Goal: Task Accomplishment & Management: Complete application form

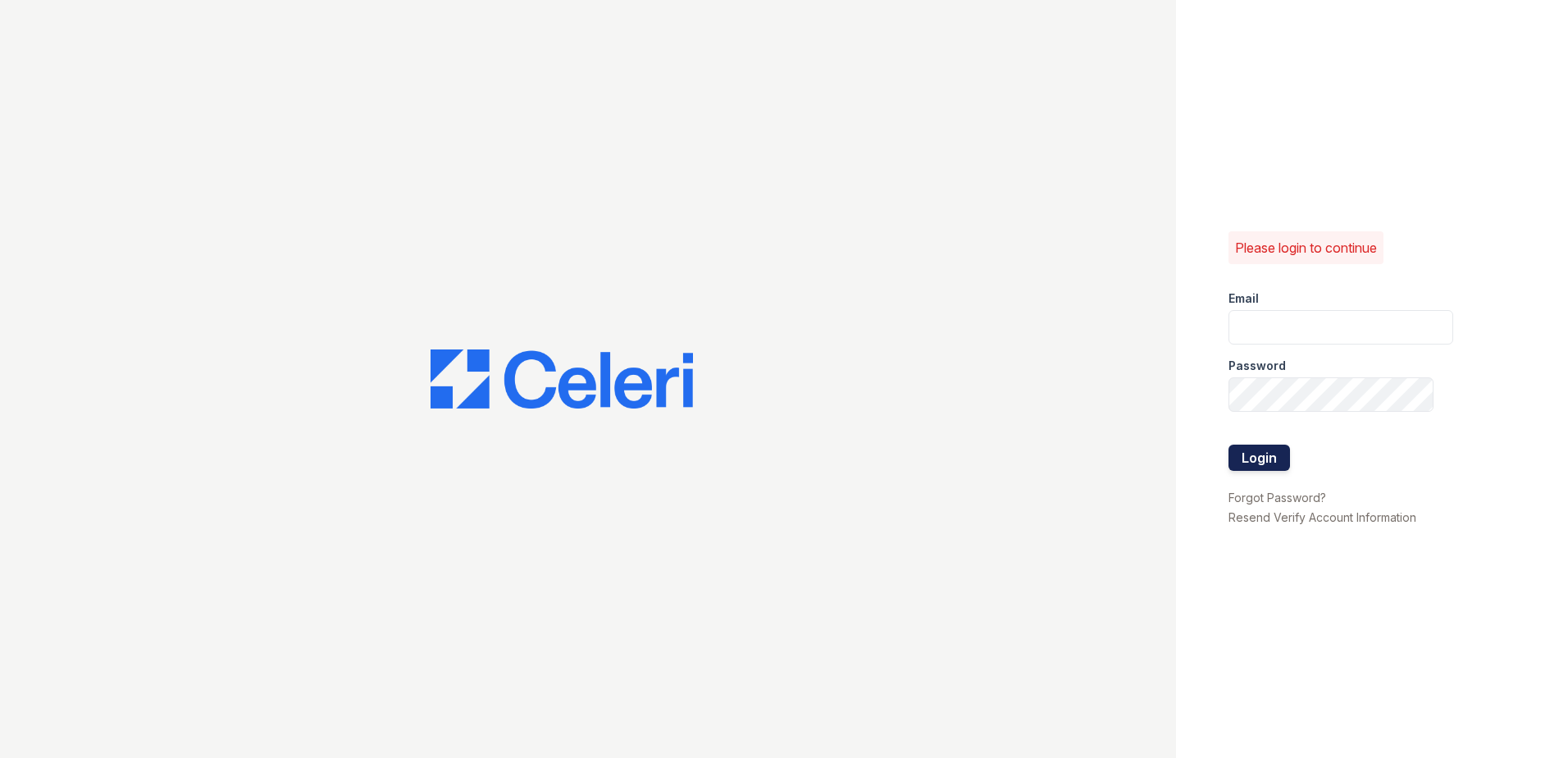
type input "[EMAIL_ADDRESS][DOMAIN_NAME]"
click at [1256, 462] on button "Login" at bounding box center [1259, 458] width 61 height 26
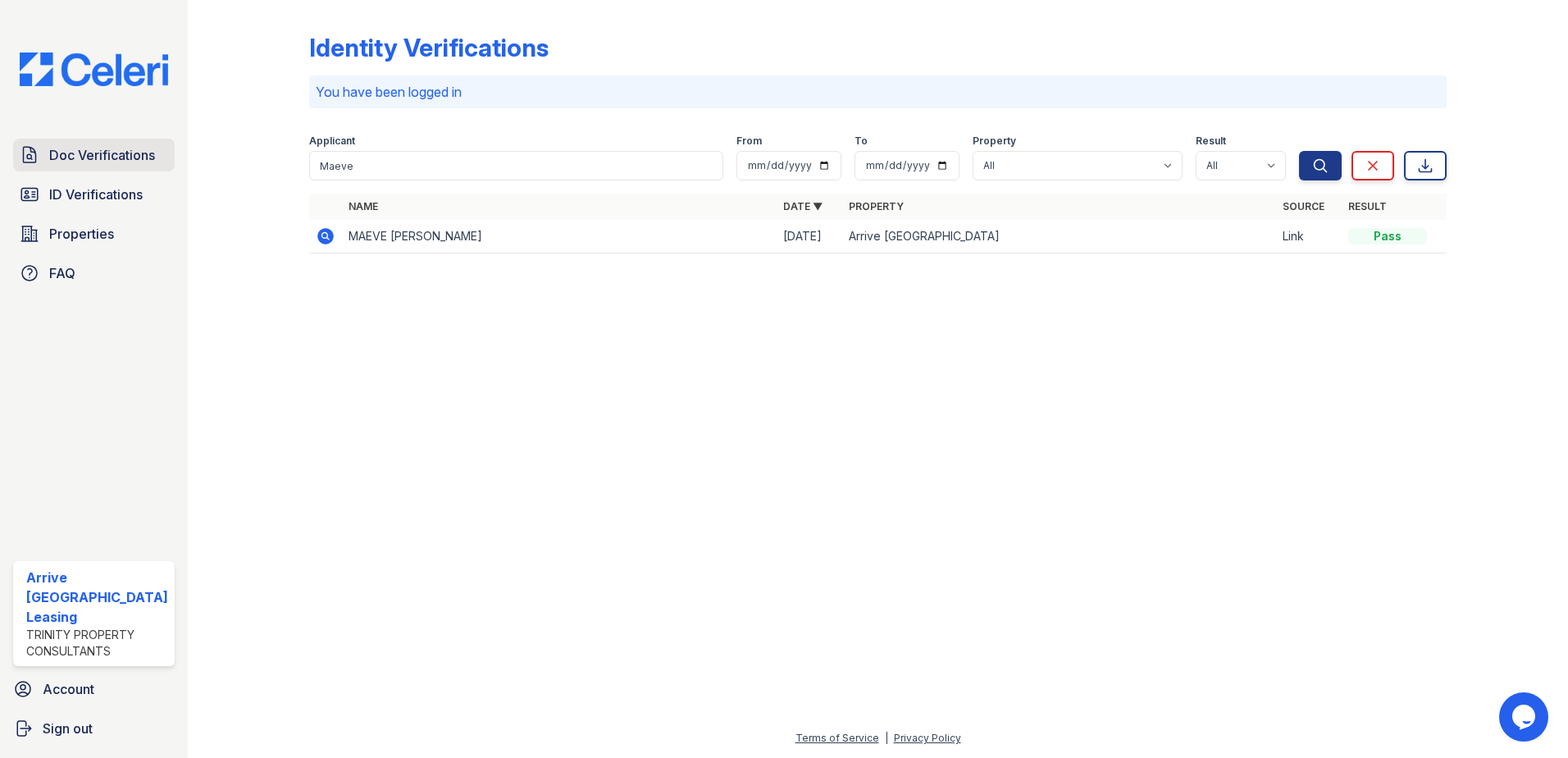
click at [60, 155] on span "Doc Verifications" at bounding box center [102, 154] width 106 height 19
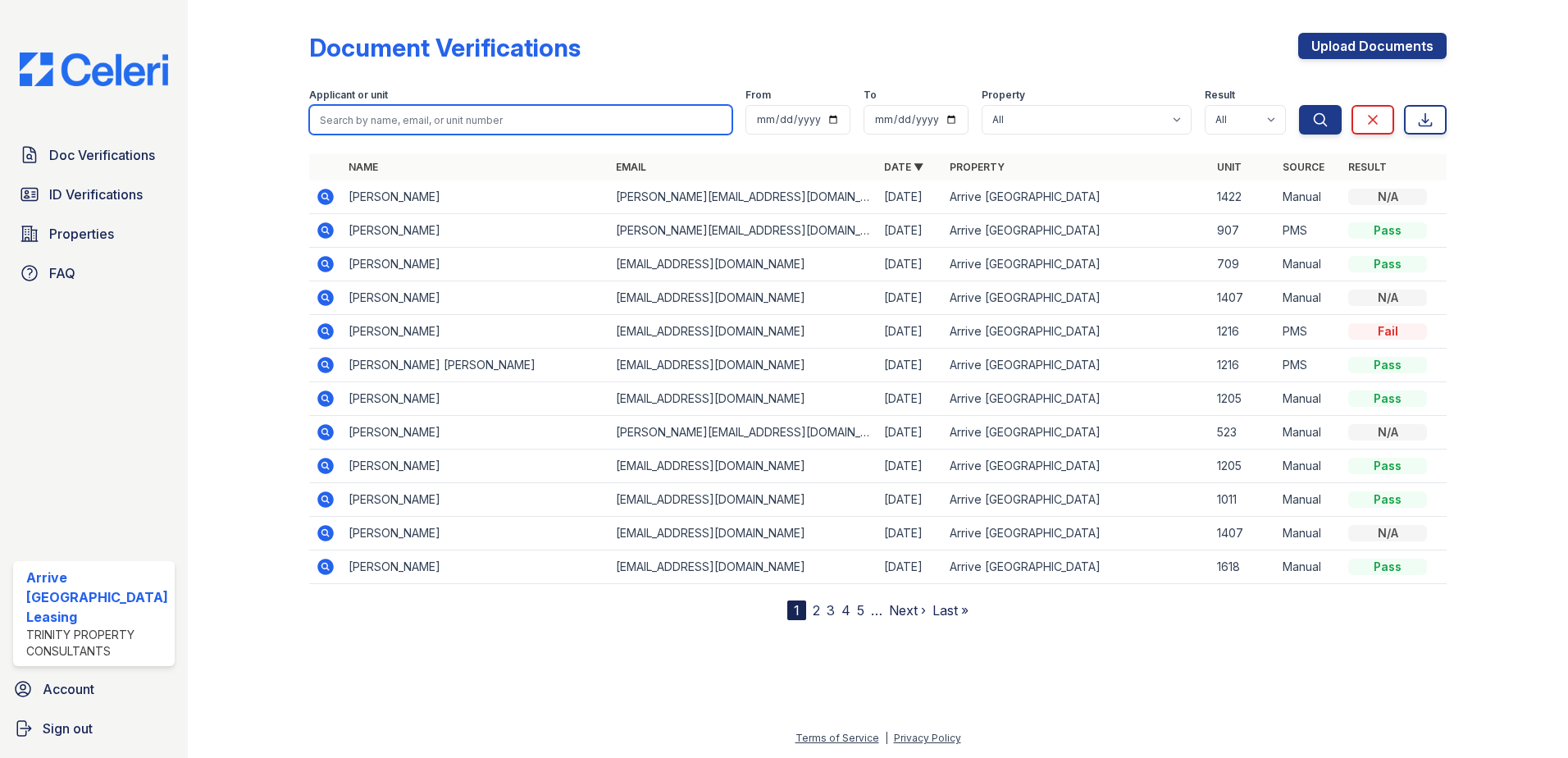
click at [431, 117] on input "search" at bounding box center [521, 120] width 424 height 30
paste input "[PERSON_NAME]"
type input "[PERSON_NAME]"
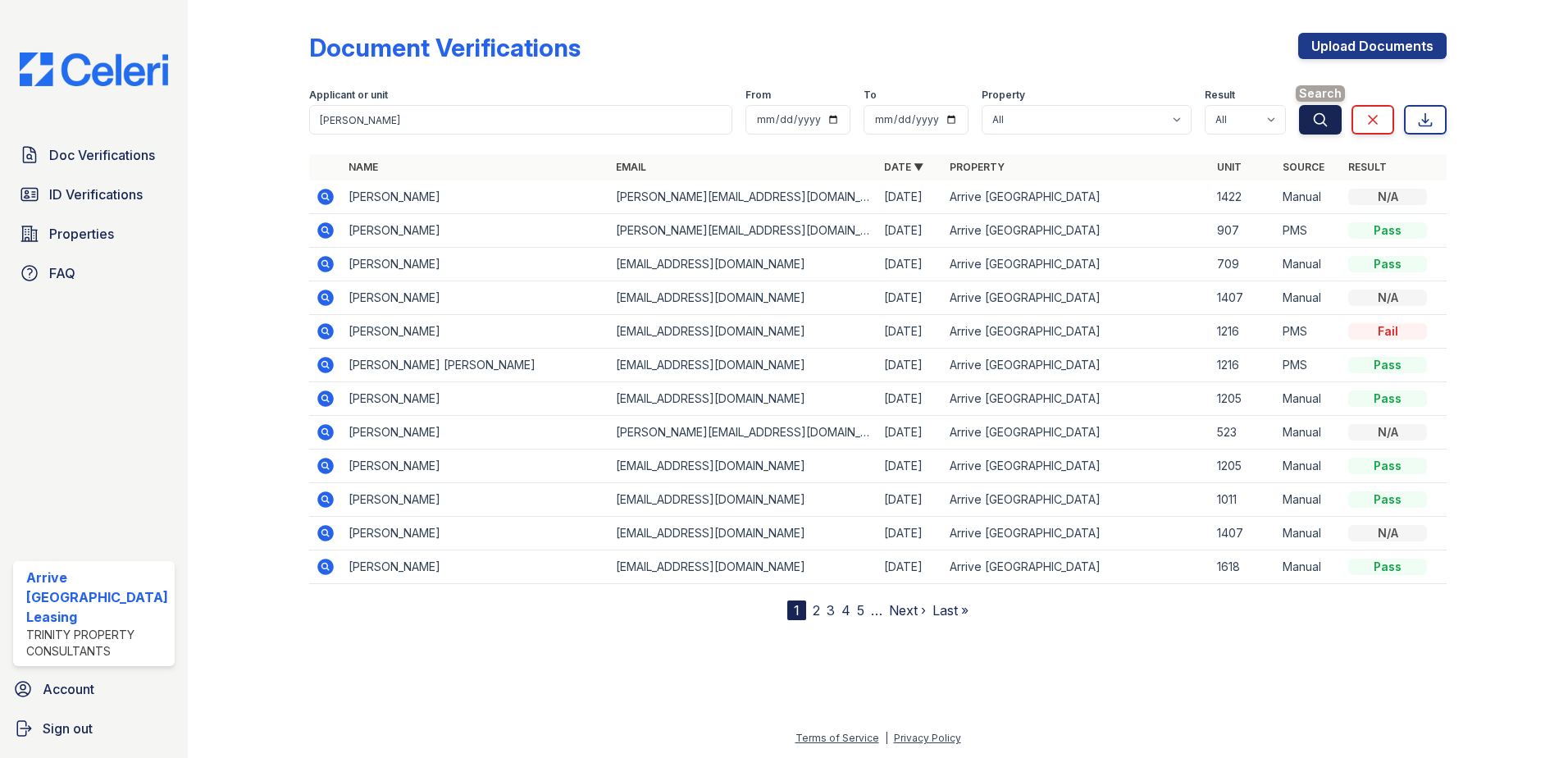
click at [1318, 116] on icon "submit" at bounding box center [1320, 119] width 17 height 17
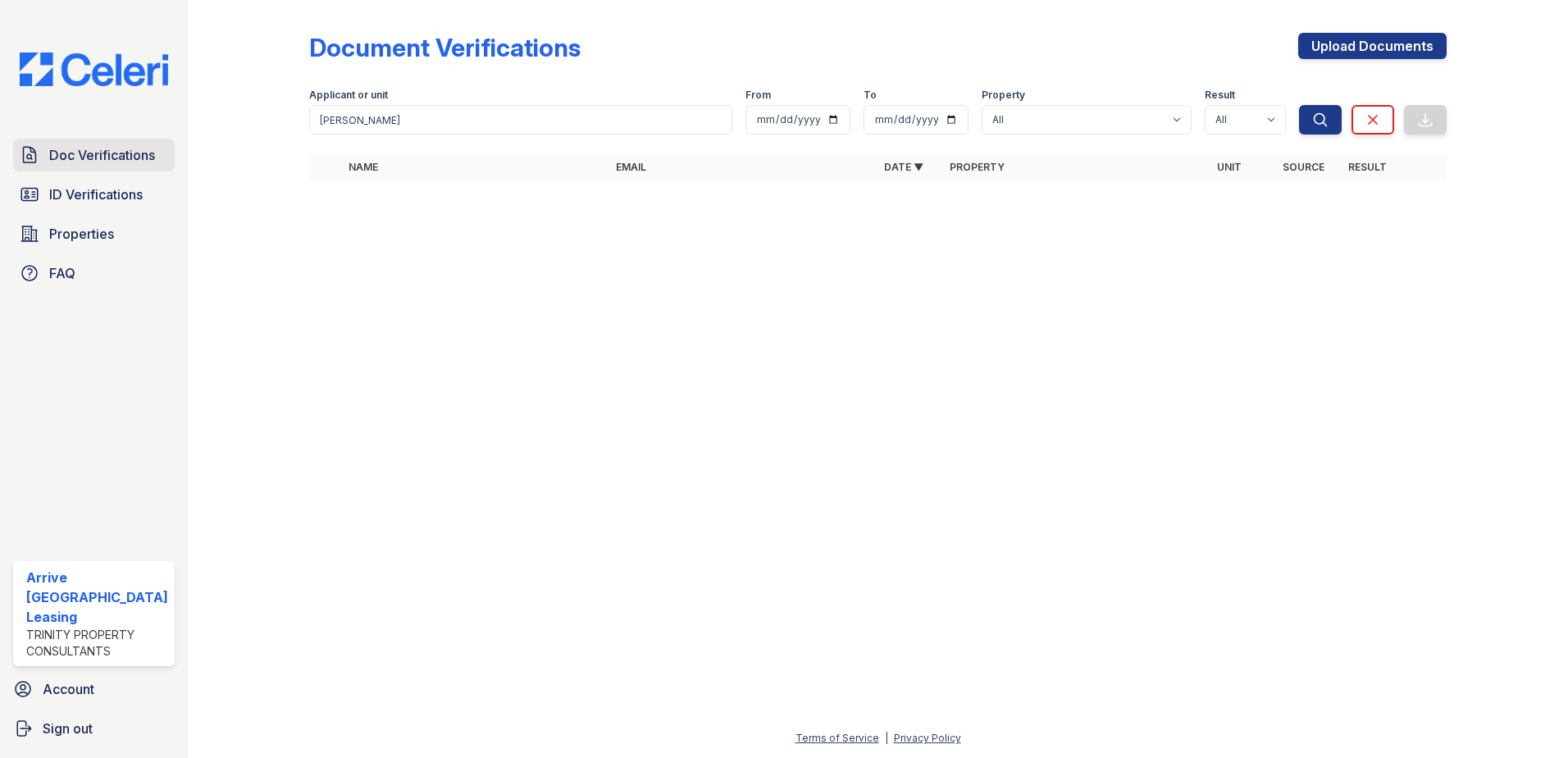
click at [76, 160] on span "Doc Verifications" at bounding box center [102, 154] width 106 height 19
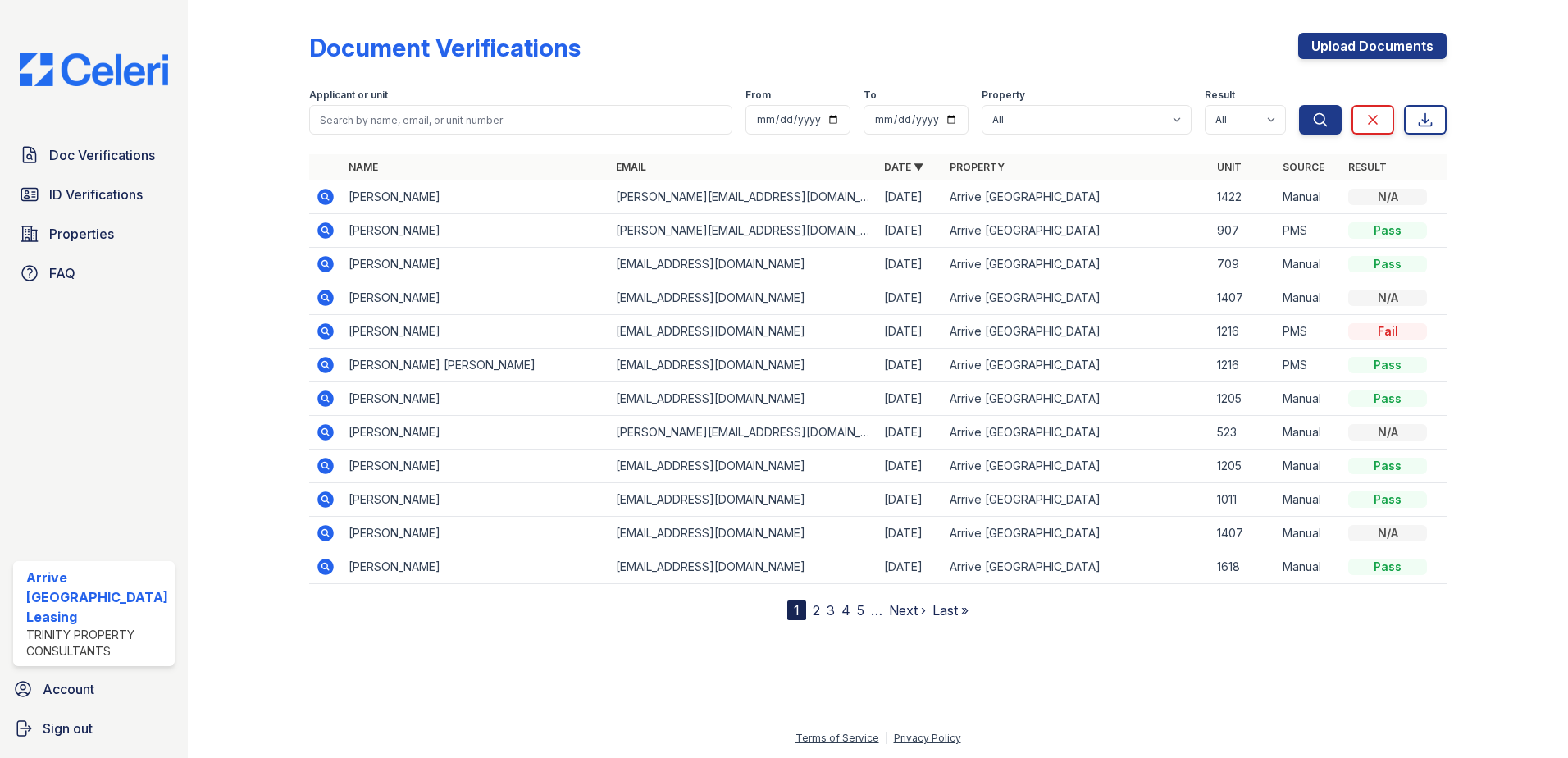
drag, startPoint x: 363, startPoint y: 98, endPoint x: 361, endPoint y: 107, distance: 9.2
click at [363, 102] on div "Applicant or unit" at bounding box center [521, 97] width 424 height 17
click at [359, 116] on input "search" at bounding box center [521, 120] width 424 height 30
paste input "[PERSON_NAME]"
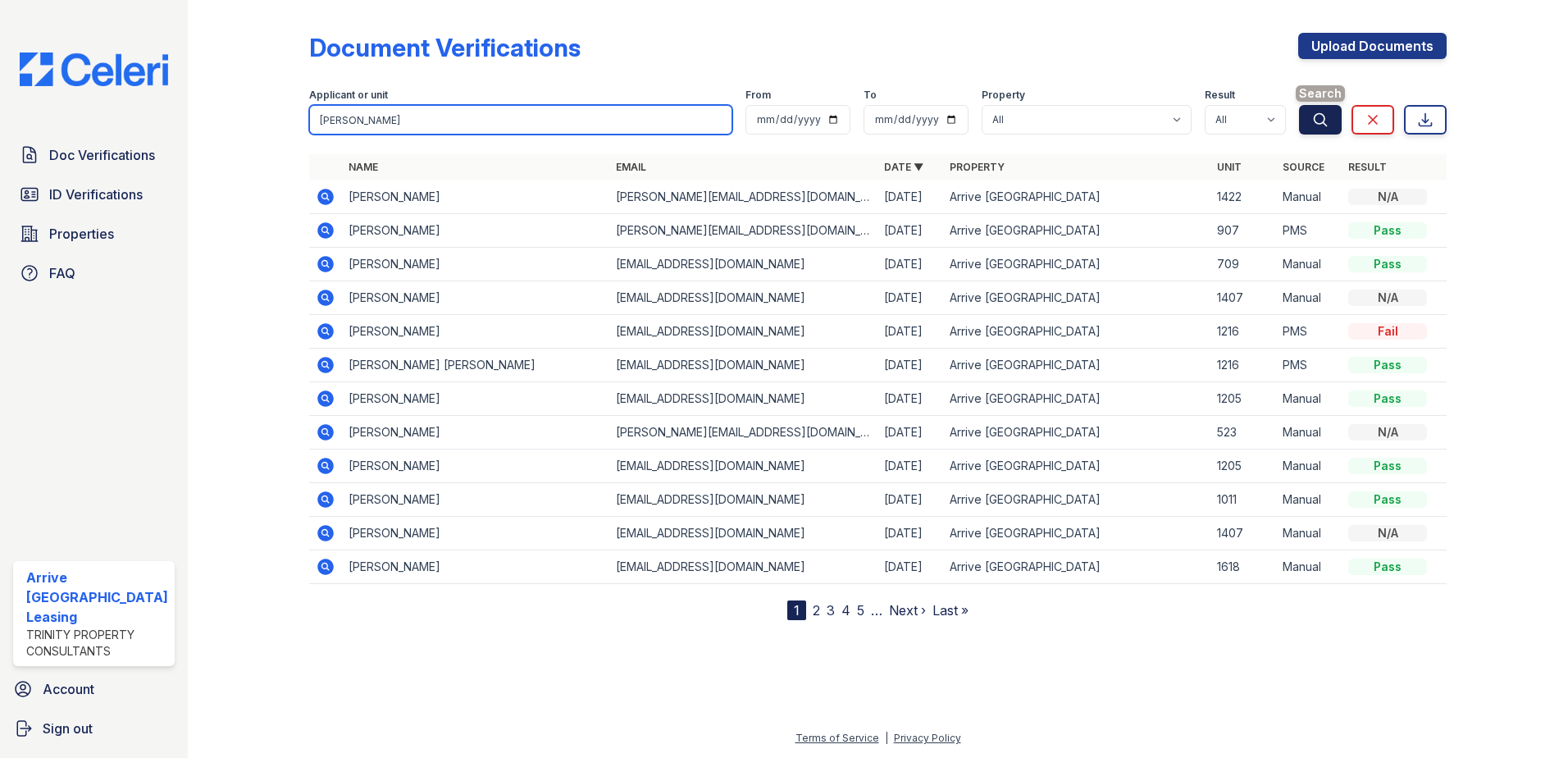
type input "[PERSON_NAME]"
click at [1328, 122] on icon "submit" at bounding box center [1320, 119] width 17 height 17
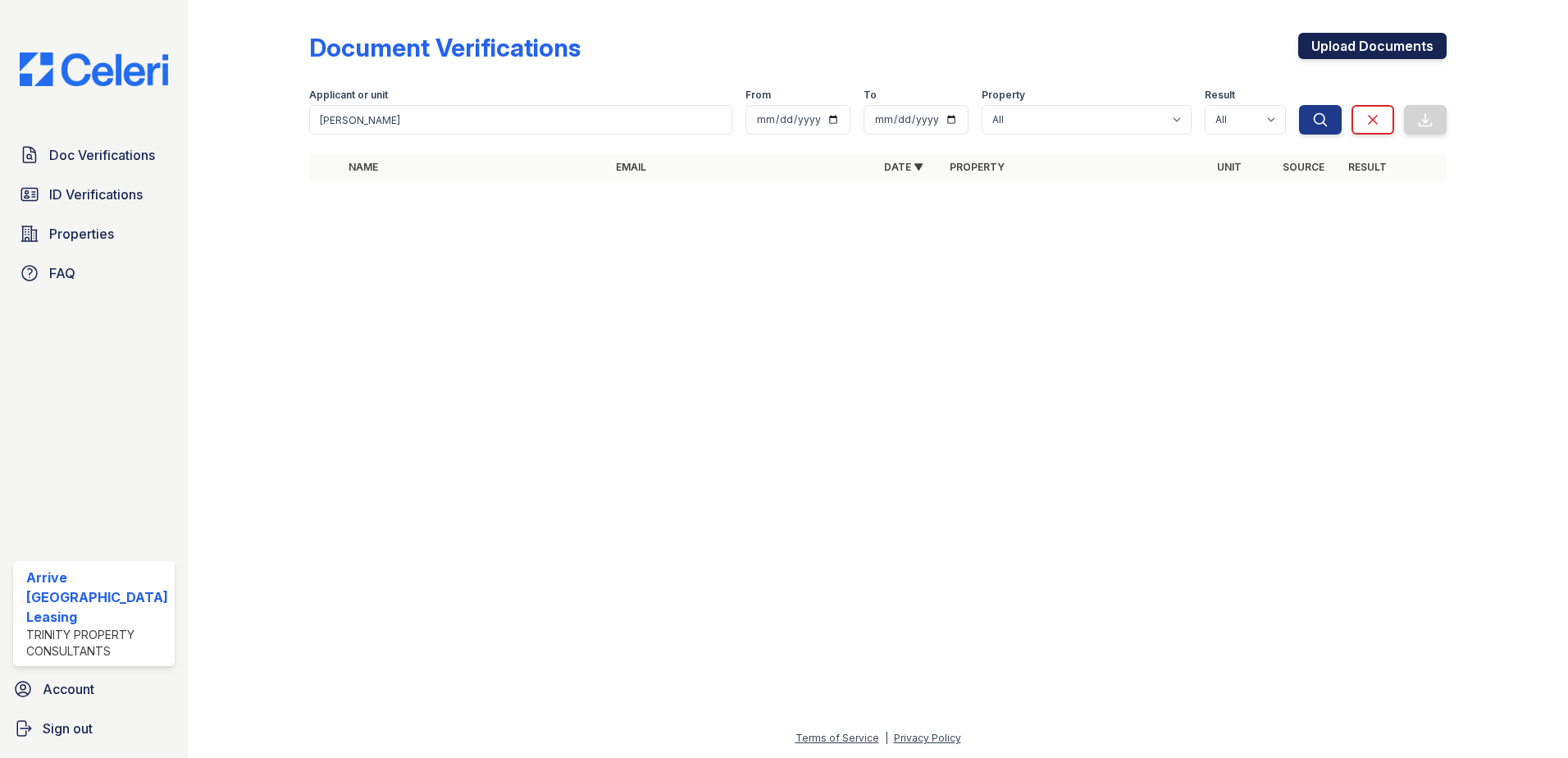
click at [1370, 37] on link "Upload Documents" at bounding box center [1372, 46] width 148 height 26
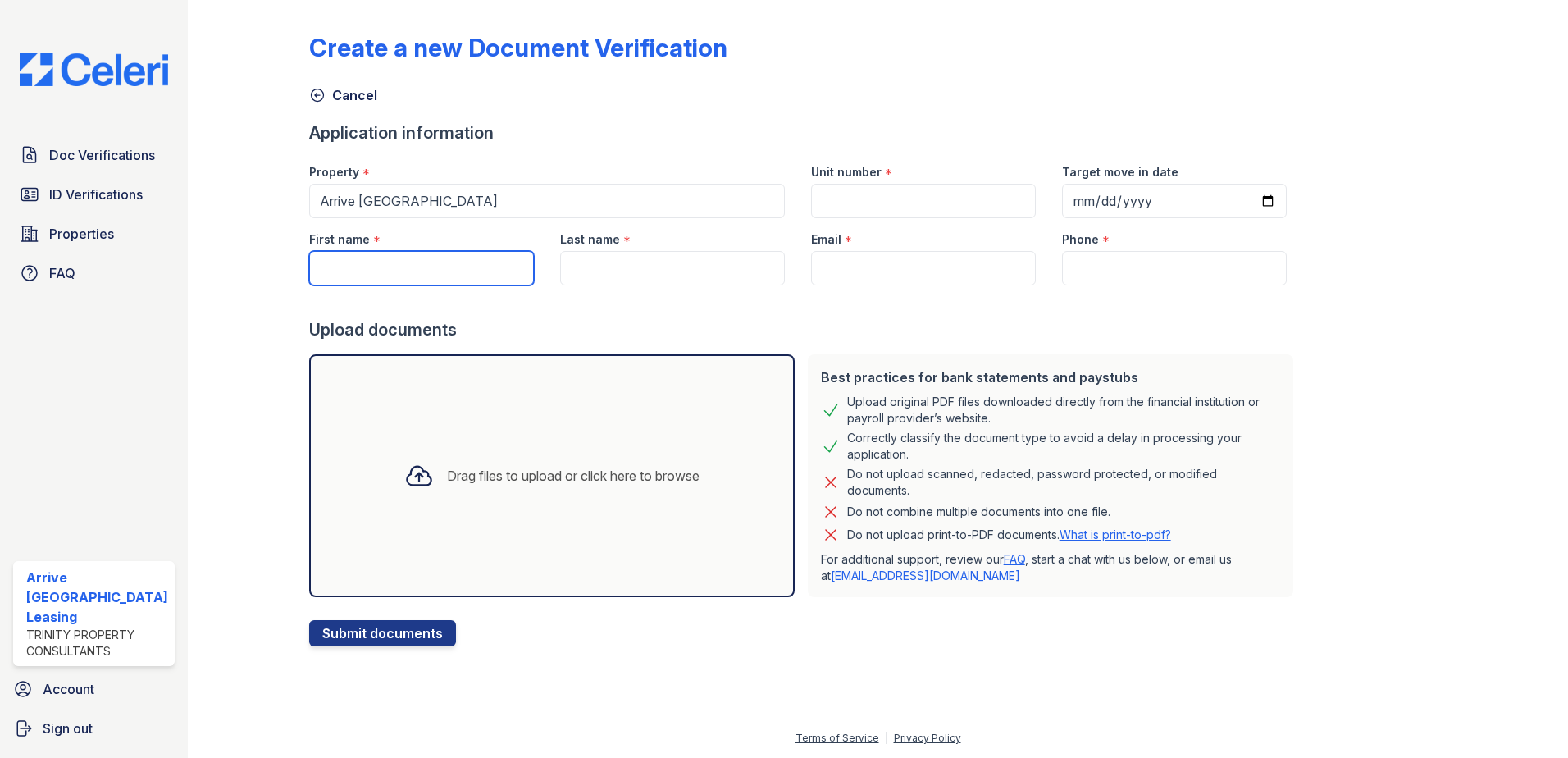
click at [424, 266] on input "First name" at bounding box center [422, 268] width 225 height 34
paste input "[PERSON_NAME]"
type input "[PERSON_NAME]"
drag, startPoint x: 709, startPoint y: 248, endPoint x: 702, endPoint y: 262, distance: 15.7
click at [703, 261] on div "Last name *" at bounding box center [673, 252] width 251 height 68
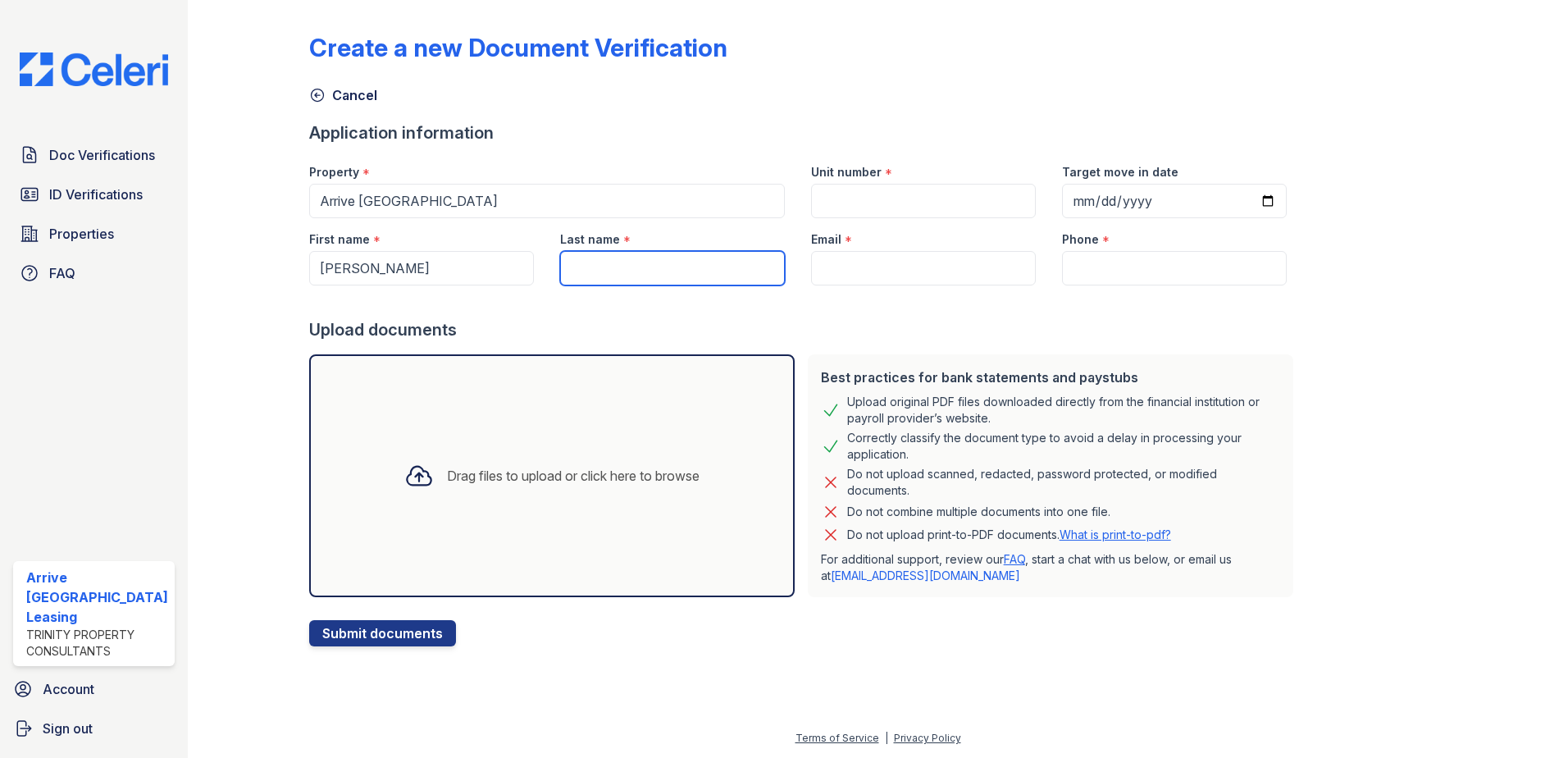
click at [697, 268] on input "Last name" at bounding box center [673, 268] width 225 height 34
paste input "[PERSON_NAME]"
type input "[PERSON_NAME]"
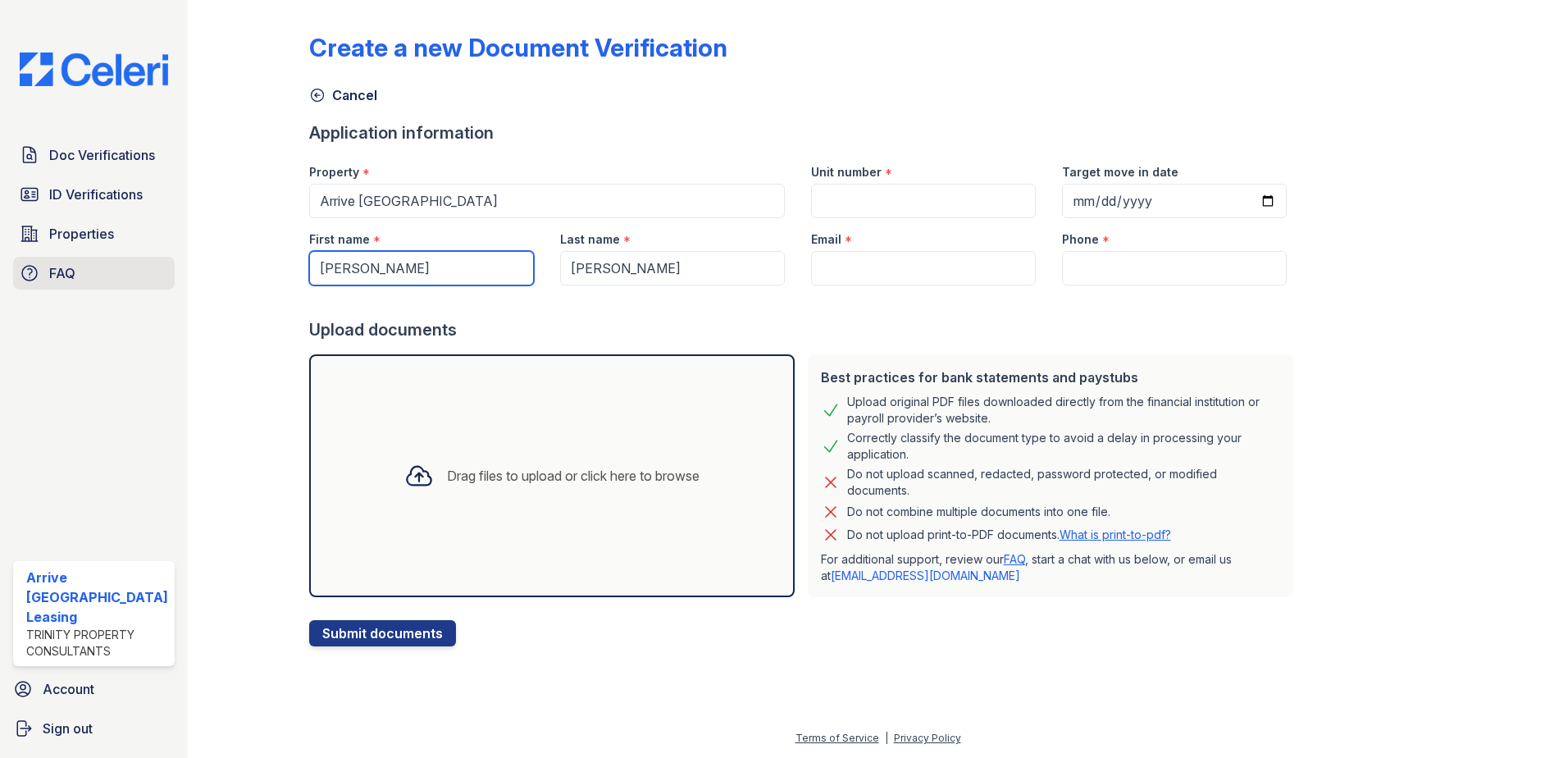
drag, startPoint x: 502, startPoint y: 268, endPoint x: 111, endPoint y: 262, distance: 391.0
click at [111, 262] on div "Doc Verifications ID Verifications Properties FAQ Arrive Inner Harbor Leasing T…" at bounding box center [784, 379] width 1568 height 758
paste input "[PERSON_NAME]"
type input "[PERSON_NAME]"
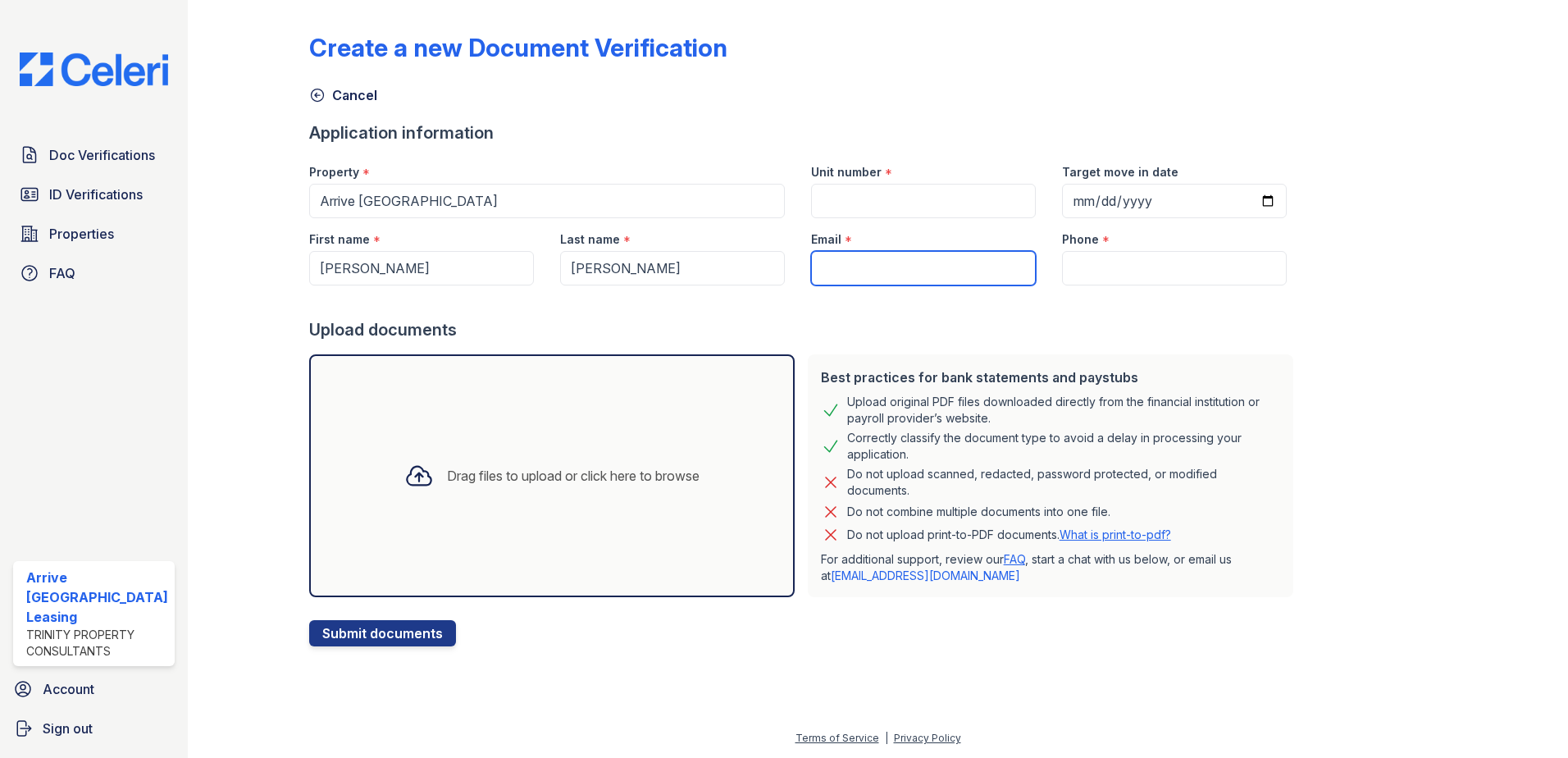
click at [913, 263] on input "Email" at bounding box center [923, 268] width 225 height 34
paste input "[EMAIL_ADDRESS][DOMAIN_NAME]"
type input "[EMAIL_ADDRESS][DOMAIN_NAME]"
click at [1167, 277] on input "Phone" at bounding box center [1174, 268] width 225 height 34
click at [1148, 273] on input "Phone" at bounding box center [1174, 268] width 225 height 34
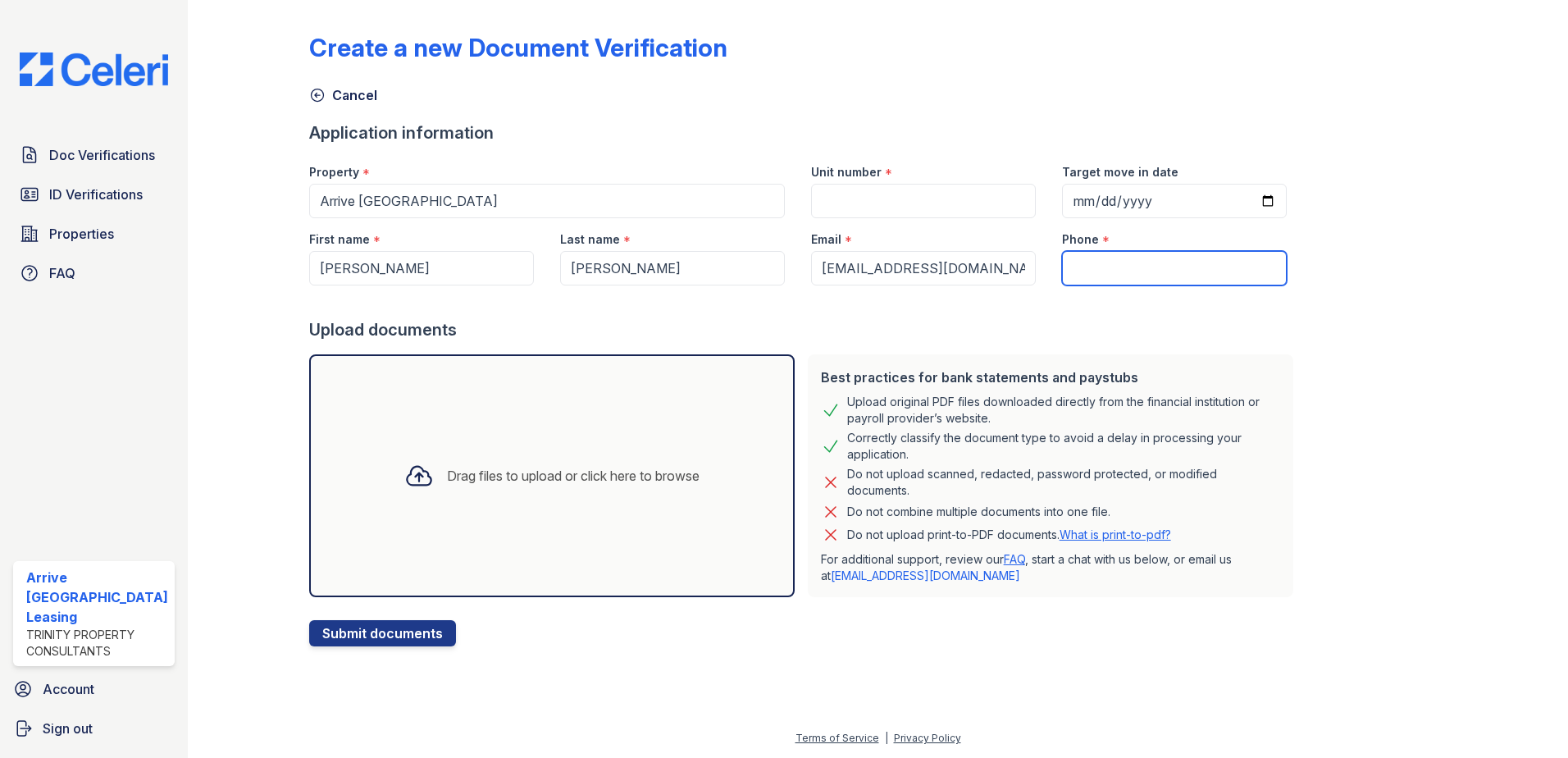
paste input "202-604-4595"
type input "202-604-4595"
click at [1079, 206] on input "Target move in date" at bounding box center [1174, 200] width 225 height 34
type input "2025-09-04"
click at [916, 191] on input "Unit number" at bounding box center [923, 200] width 225 height 34
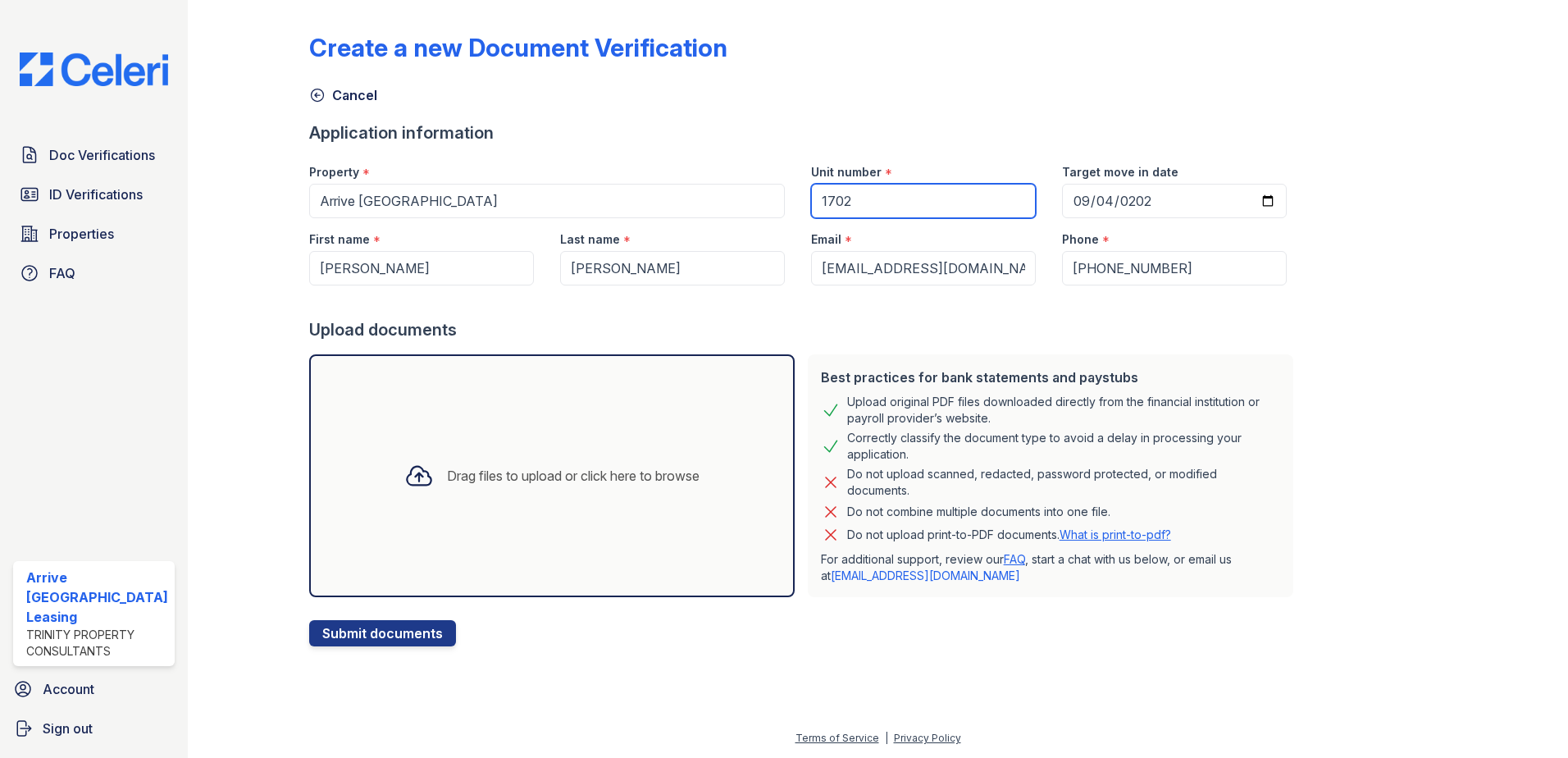
type input "1702"
click at [423, 482] on div at bounding box center [418, 476] width 43 height 43
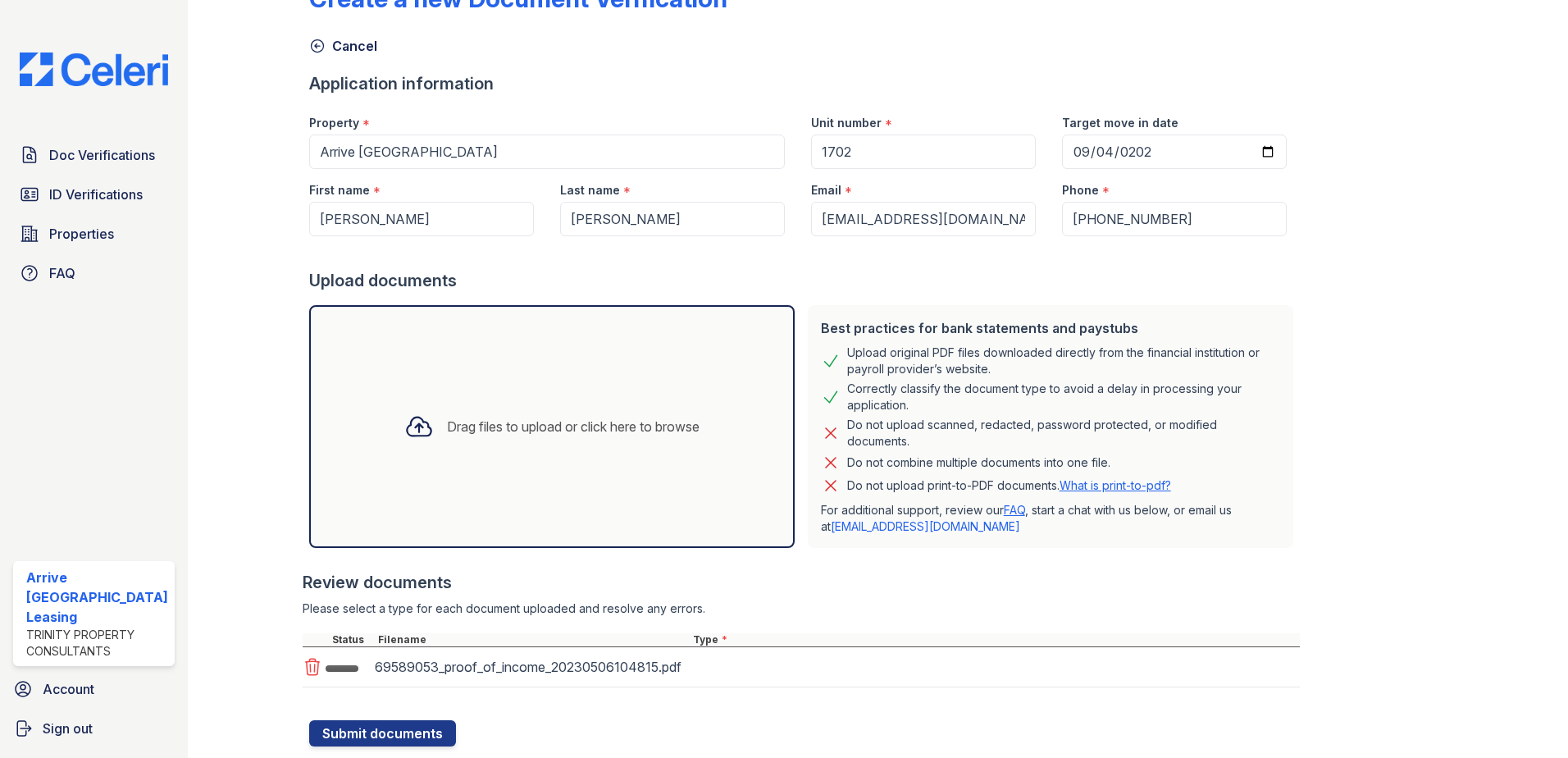
scroll to position [94, 0]
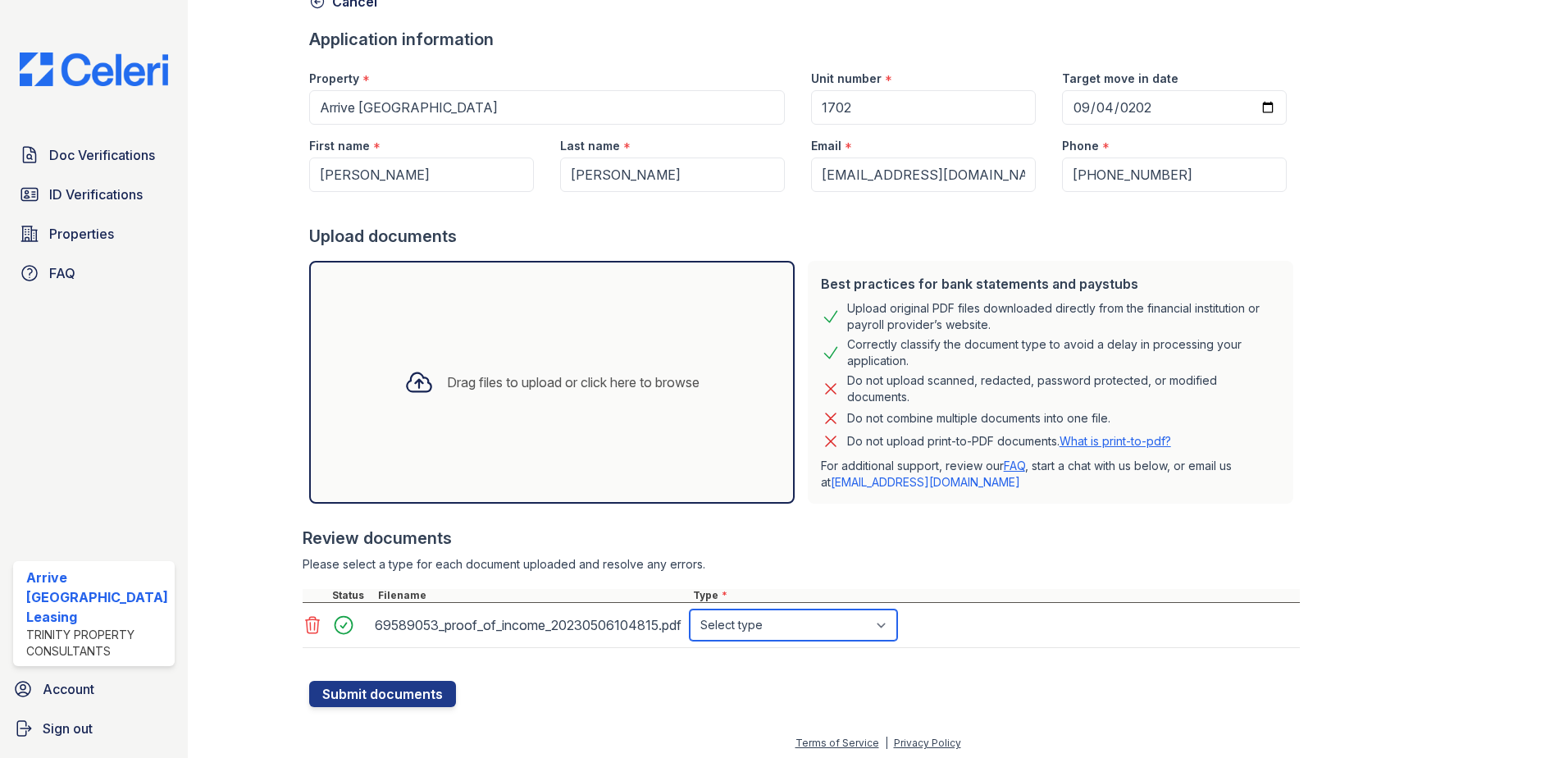
click at [849, 619] on select "Select type Paystub Bank Statement Offer Letter Tax Documents Benefit Award Let…" at bounding box center [793, 626] width 208 height 32
select select "offer_letter"
click at [689, 610] on select "Select type Paystub Bank Statement Offer Letter Tax Documents Benefit Award Let…" at bounding box center [793, 626] width 208 height 32
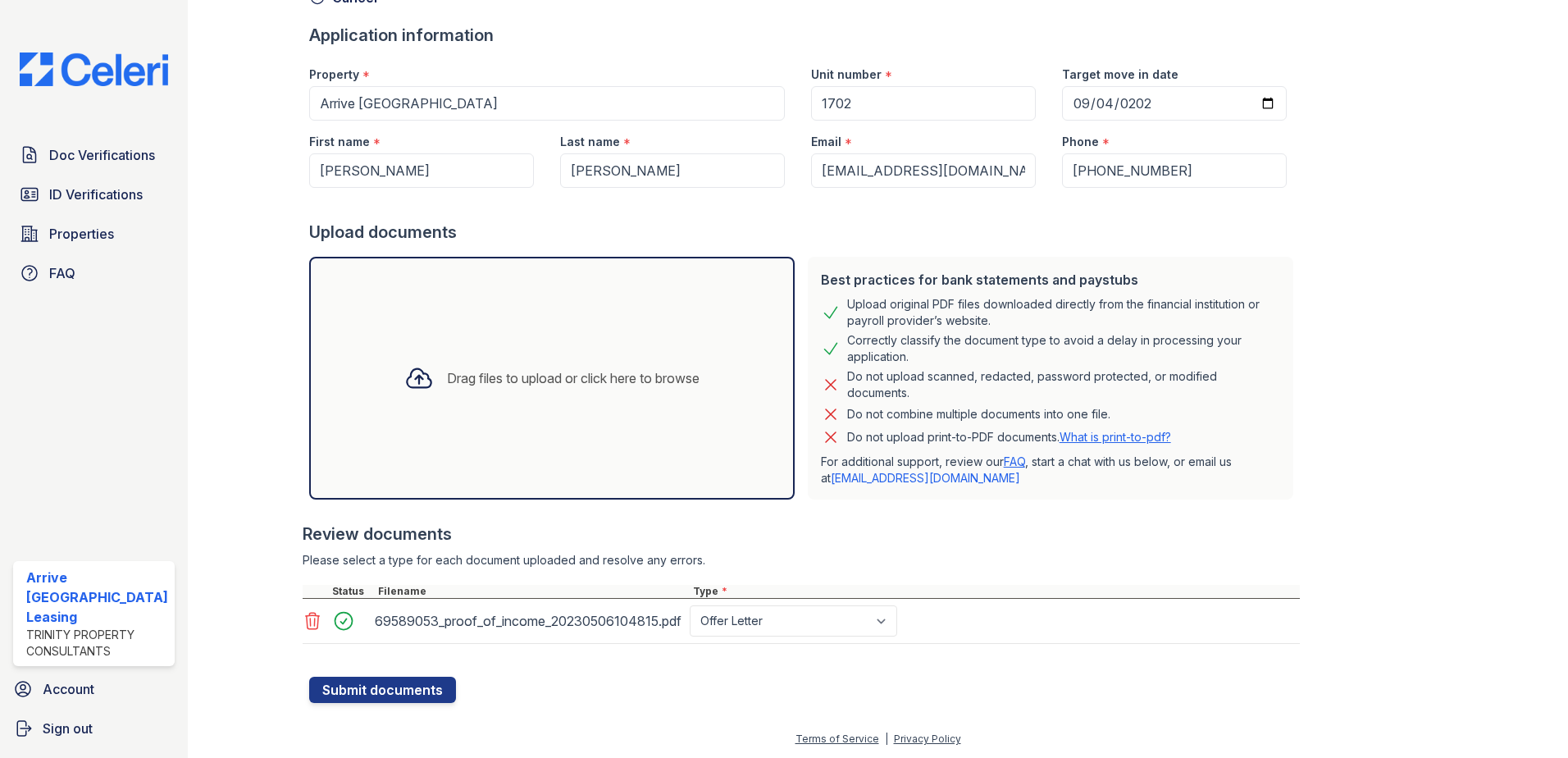
scroll to position [98, 0]
click at [425, 696] on button "Submit documents" at bounding box center [382, 689] width 146 height 26
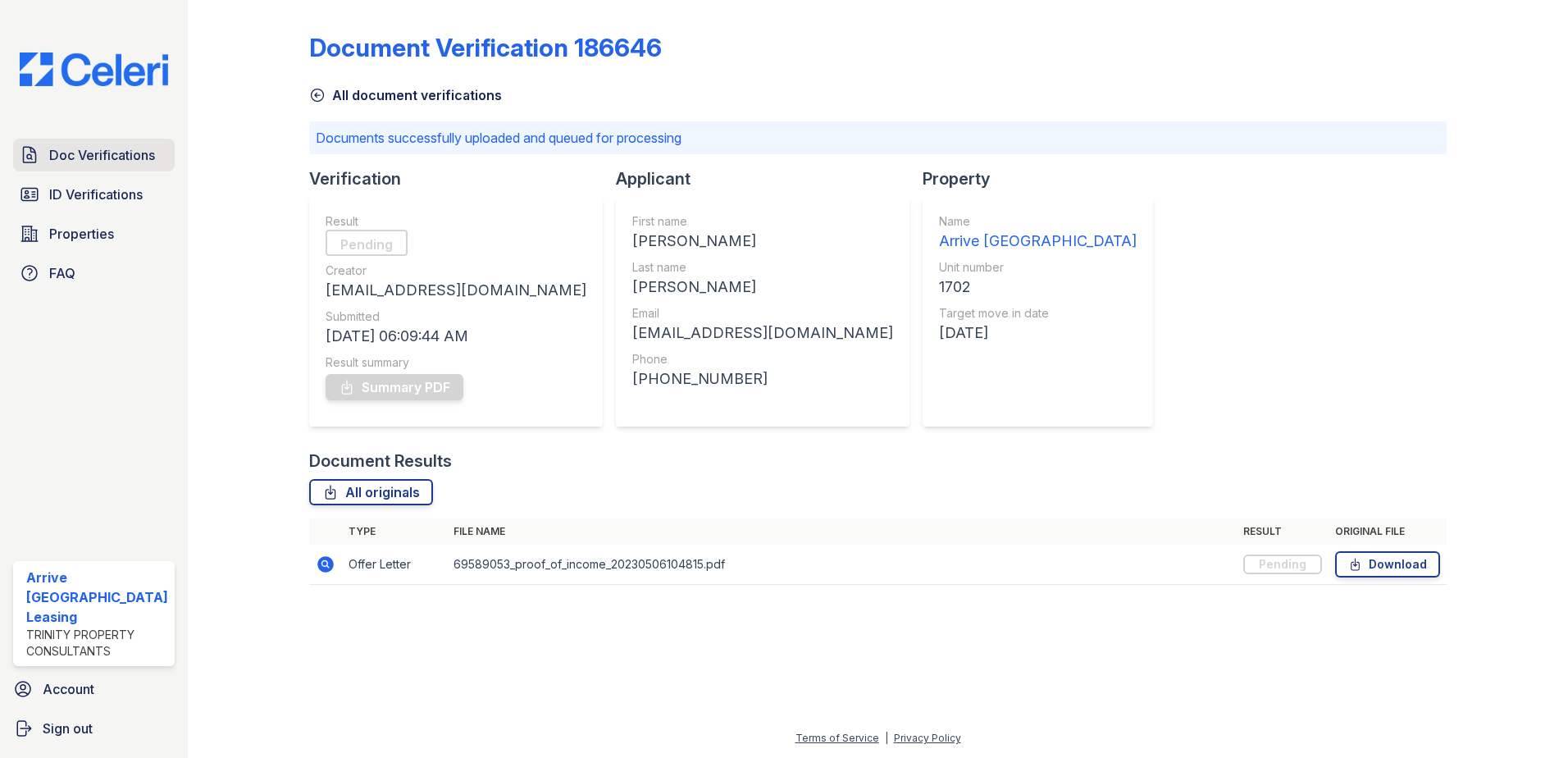
click at [96, 165] on link "Doc Verifications" at bounding box center [94, 154] width 161 height 32
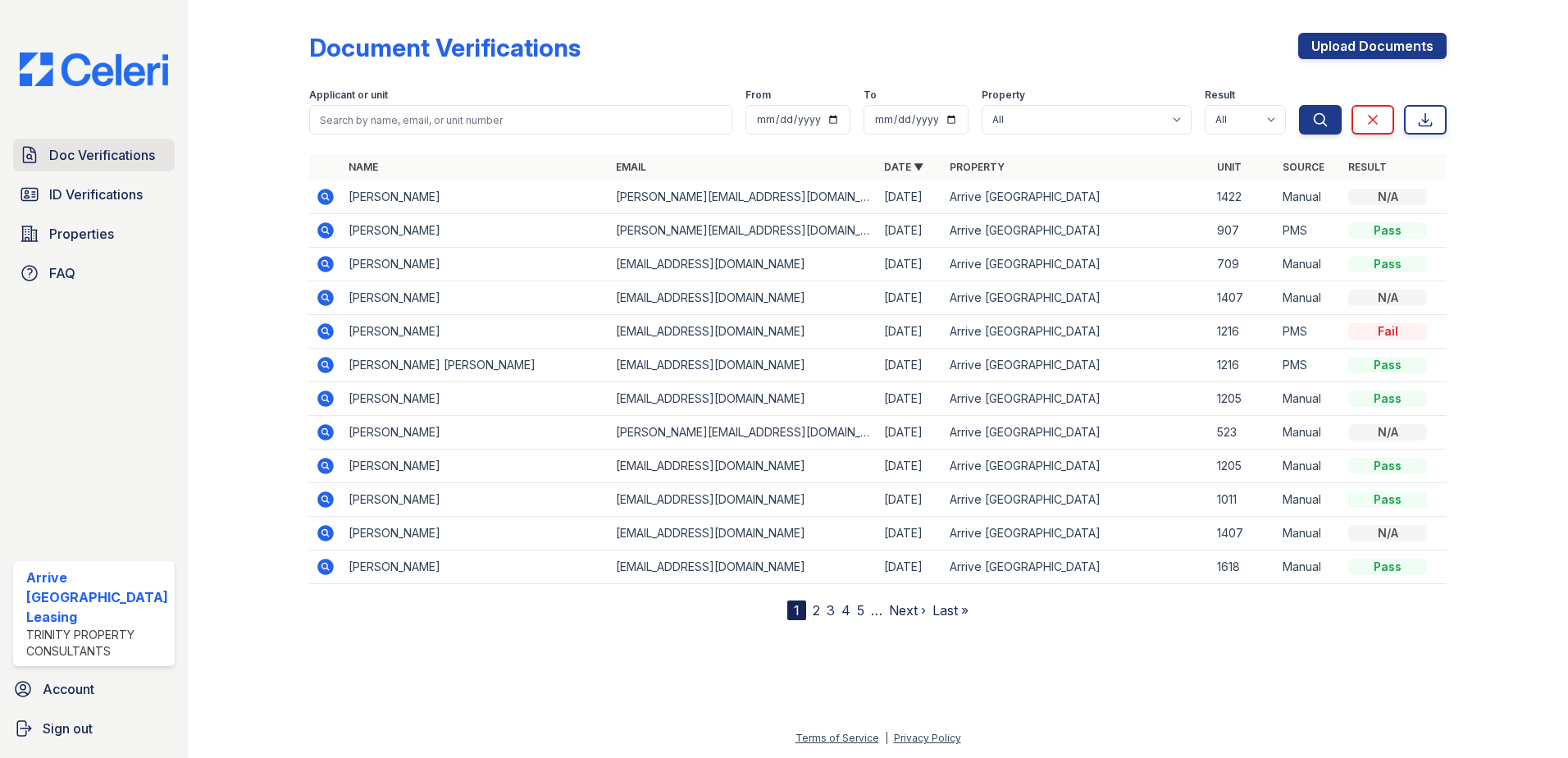
click at [92, 154] on span "Doc Verifications" at bounding box center [102, 154] width 106 height 19
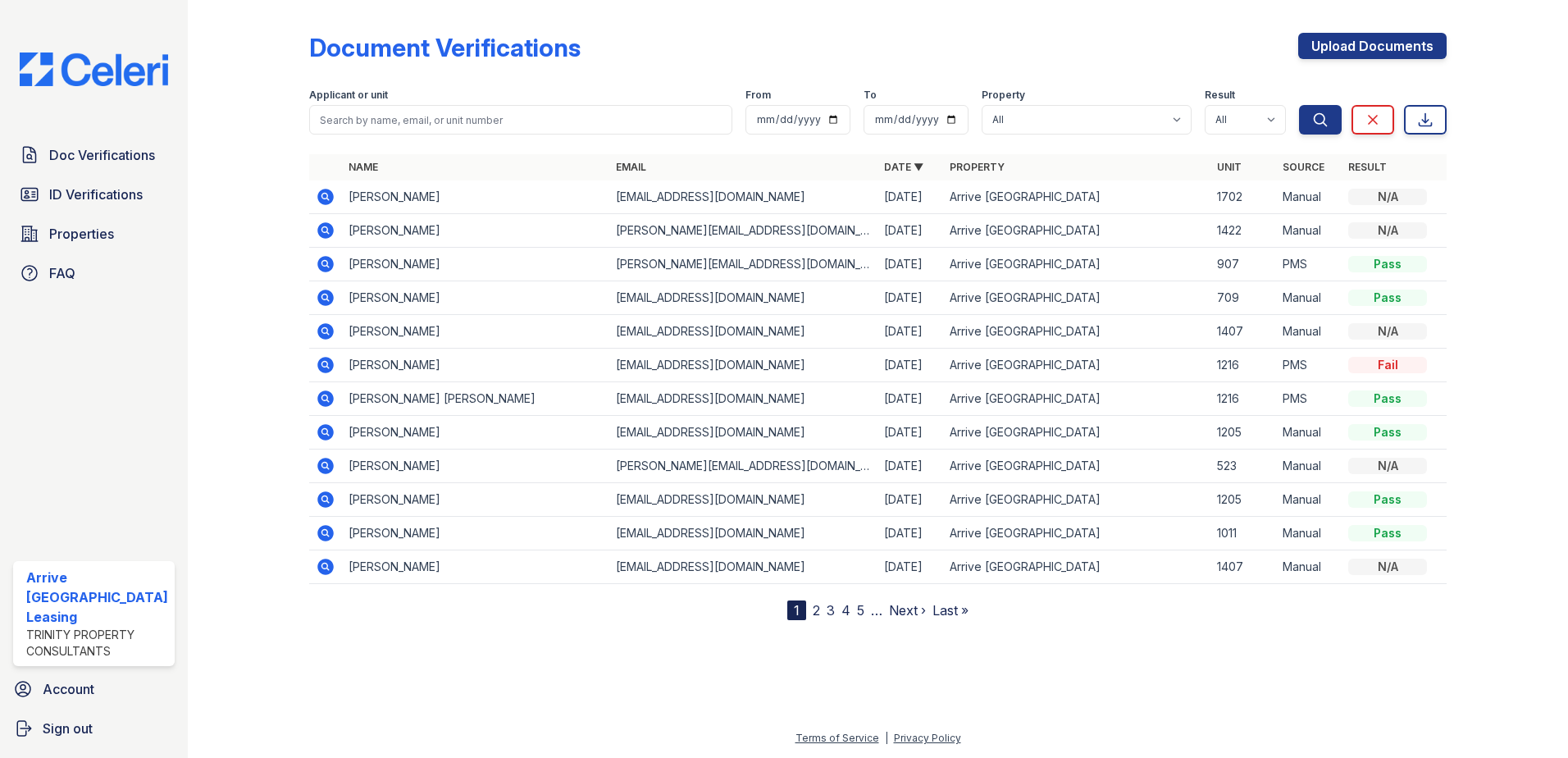
click at [311, 196] on td at bounding box center [325, 197] width 32 height 33
click at [318, 194] on icon at bounding box center [325, 197] width 17 height 17
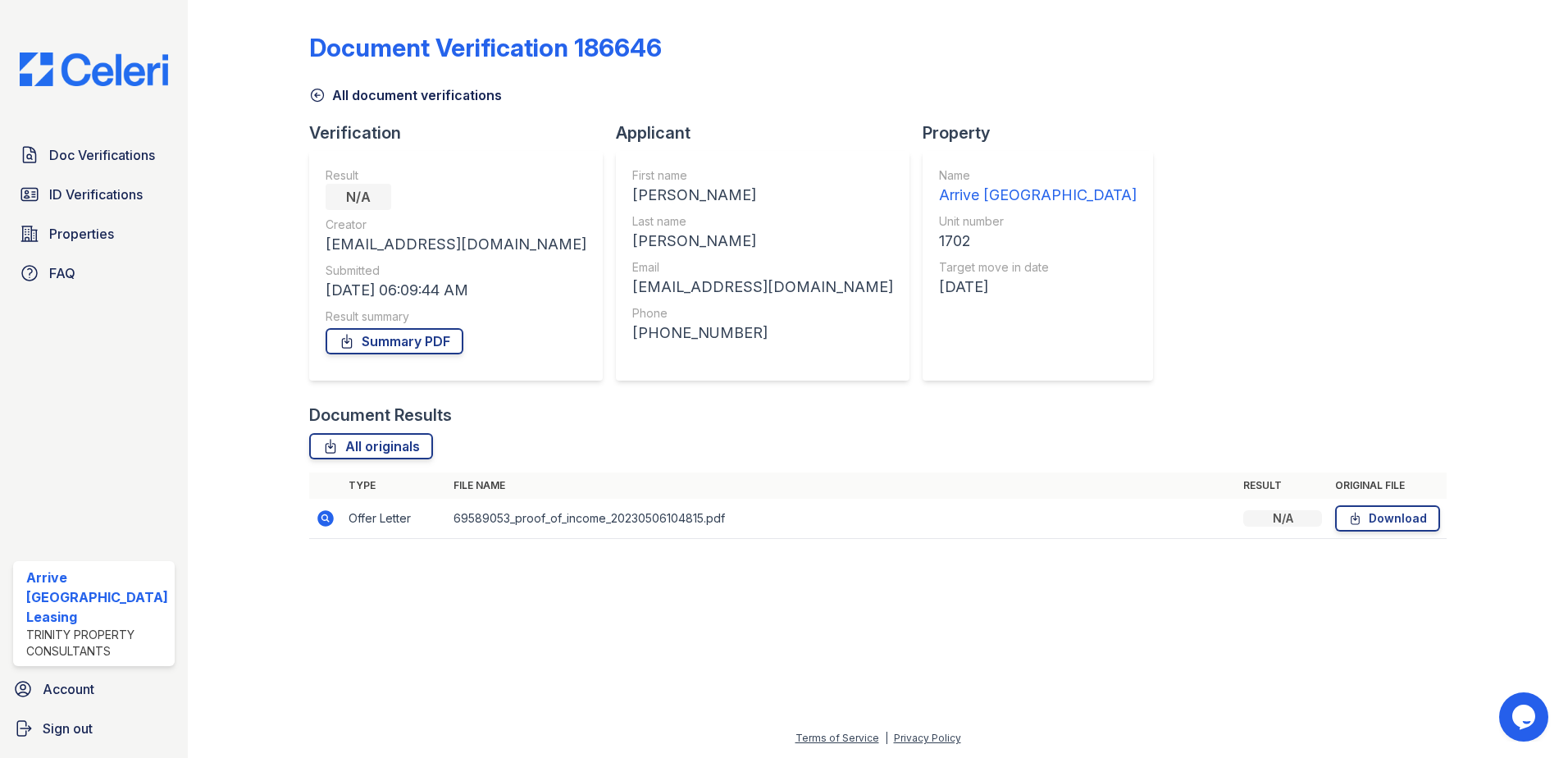
click at [438, 336] on link "Summary PDF" at bounding box center [394, 341] width 138 height 26
